Goal: Transaction & Acquisition: Purchase product/service

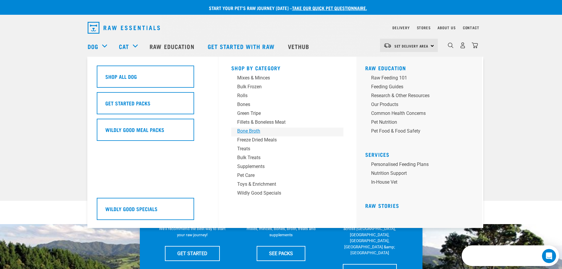
click at [245, 129] on div "Bone Broth" at bounding box center [283, 130] width 92 height 7
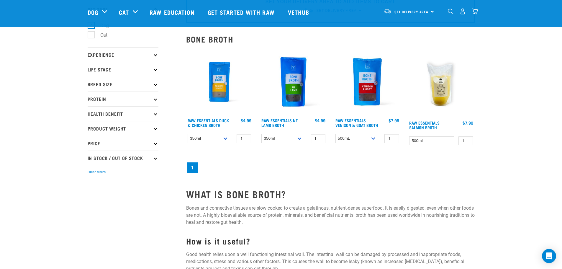
scroll to position [37, 0]
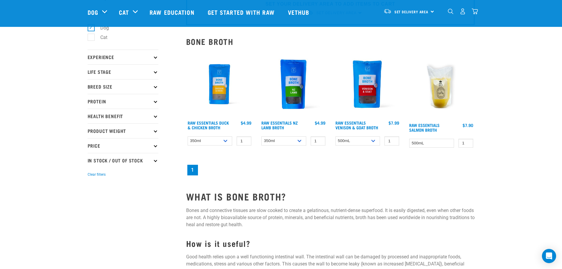
click at [215, 93] on img at bounding box center [219, 84] width 67 height 67
click at [224, 144] on select "350ml Bulk (40 pack)" at bounding box center [210, 140] width 45 height 9
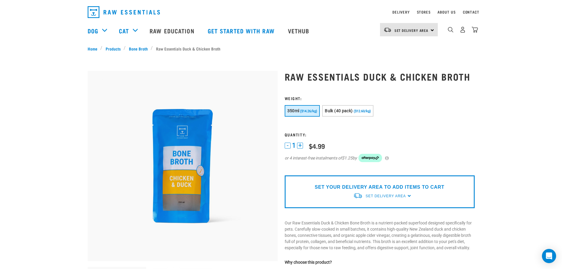
scroll to position [17, 0]
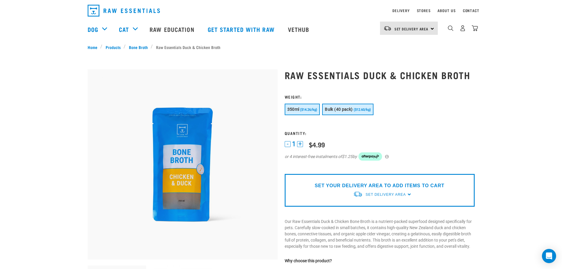
click at [365, 109] on span "($12.60/kg)" at bounding box center [362, 110] width 17 height 4
click at [309, 109] on span "($14.26/kg)" at bounding box center [308, 110] width 17 height 4
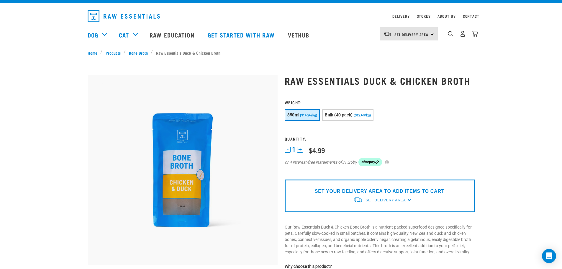
scroll to position [8, 0]
